Goal: Task Accomplishment & Management: Manage account settings

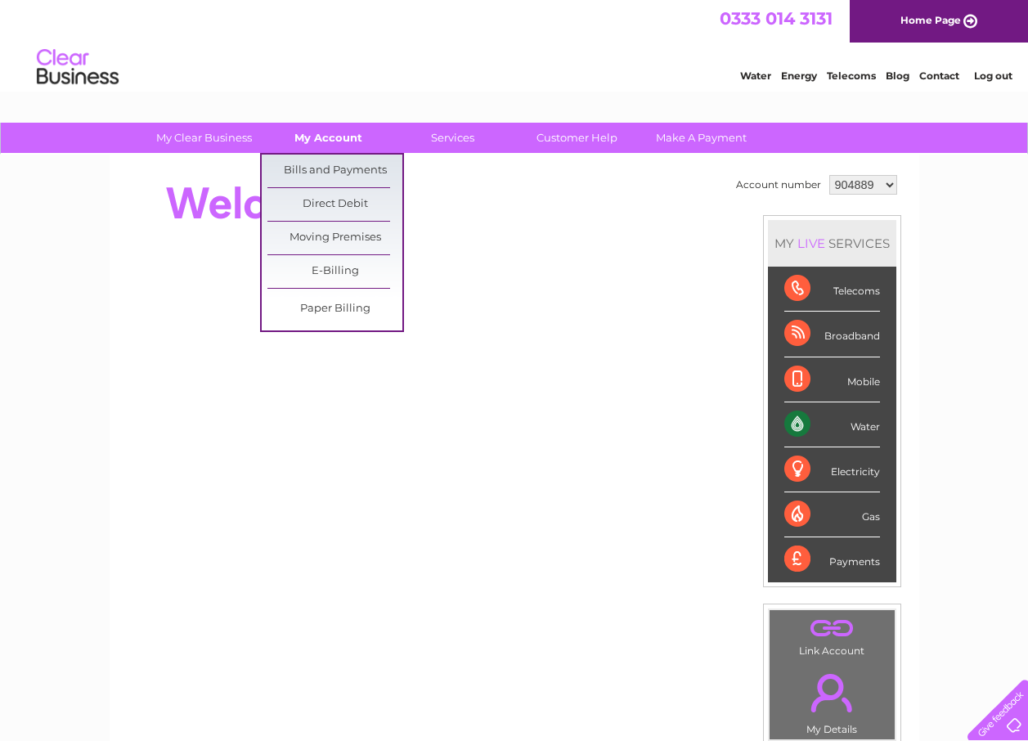
click at [326, 135] on link "My Account" at bounding box center [328, 138] width 135 height 30
click at [324, 173] on link "Bills and Payments" at bounding box center [334, 171] width 135 height 33
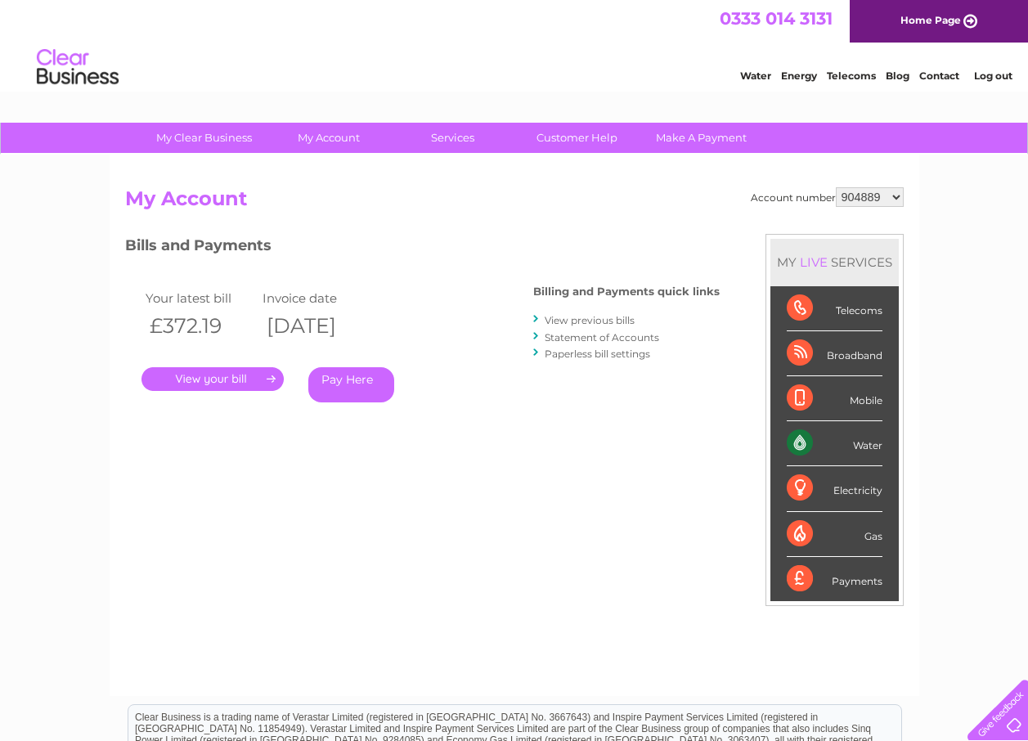
click at [250, 378] on link "." at bounding box center [212, 379] width 142 height 24
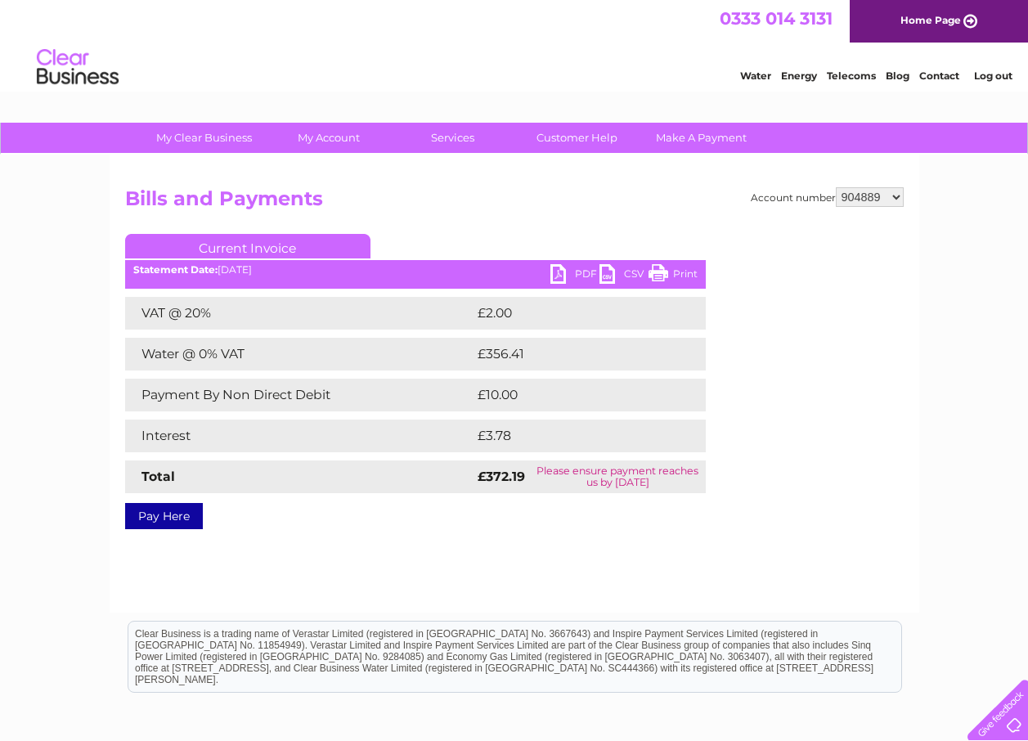
click at [684, 272] on link "Print" at bounding box center [673, 276] width 49 height 24
click at [580, 271] on link "PDF" at bounding box center [574, 276] width 49 height 24
